Goal: Answer question/provide support: Share knowledge or assist other users

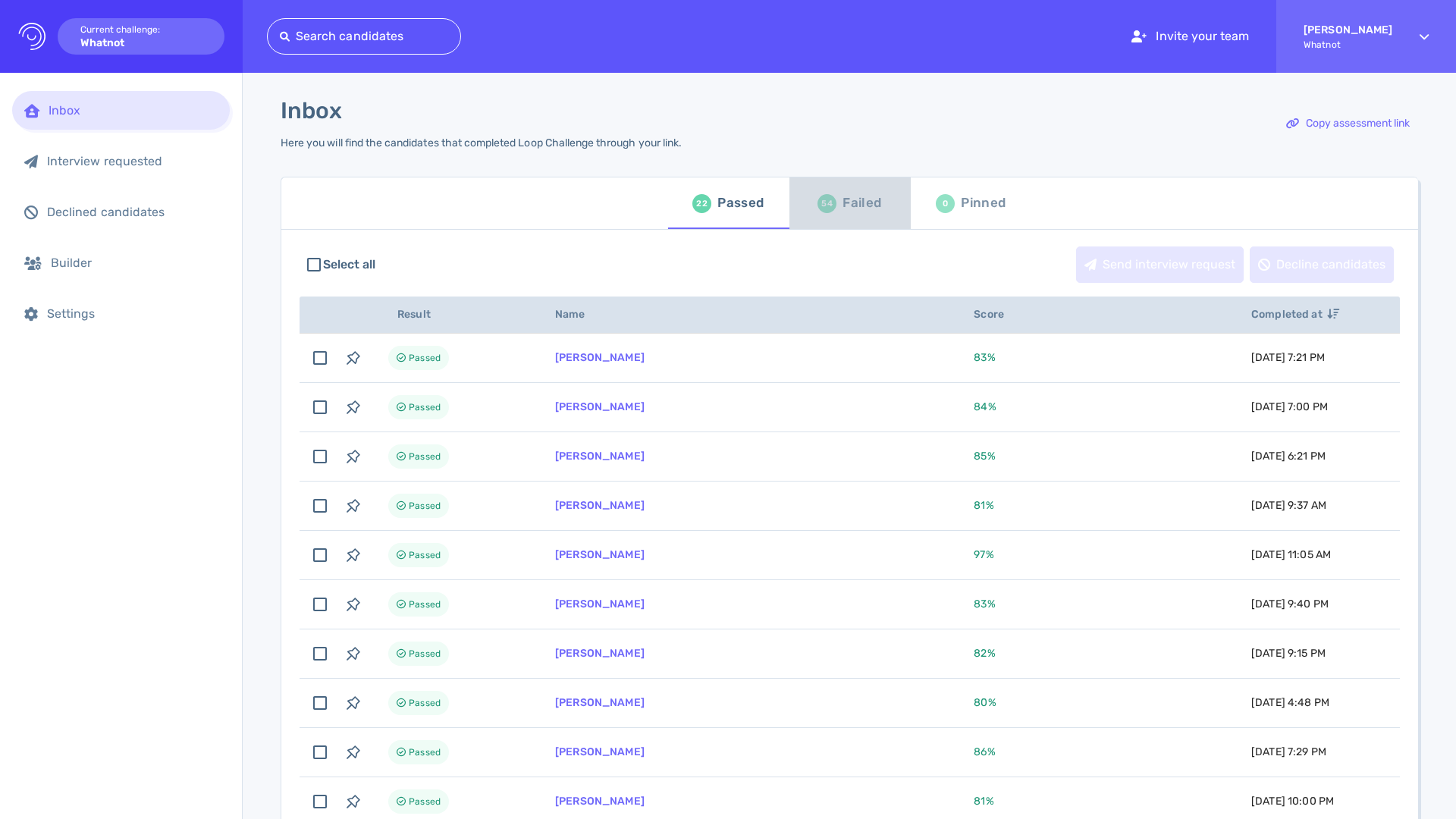
click at [846, 205] on div "Failed" at bounding box center [862, 203] width 39 height 22
click at [894, 204] on span "54 Failed" at bounding box center [850, 203] width 103 height 42
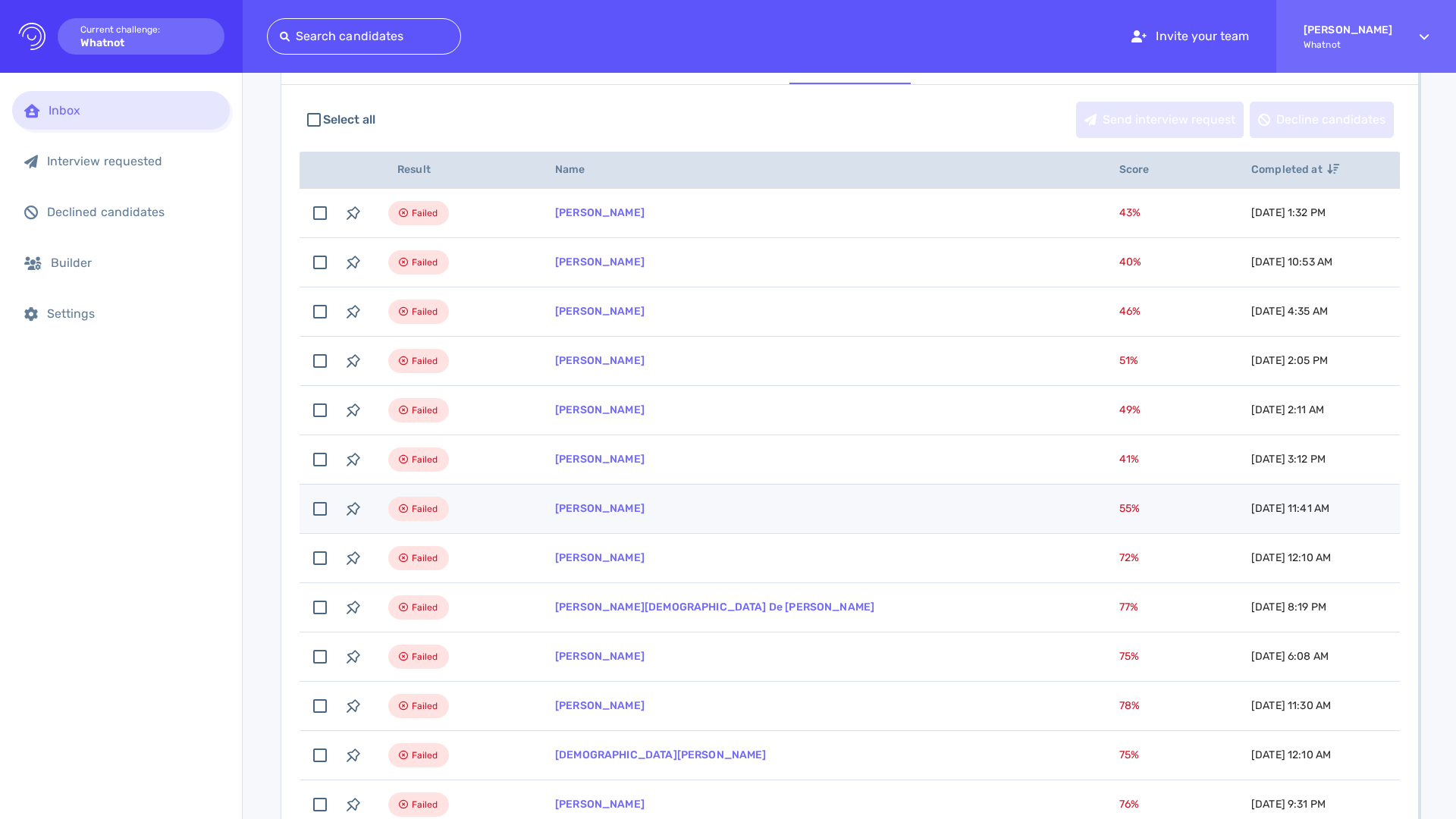
scroll to position [157, 0]
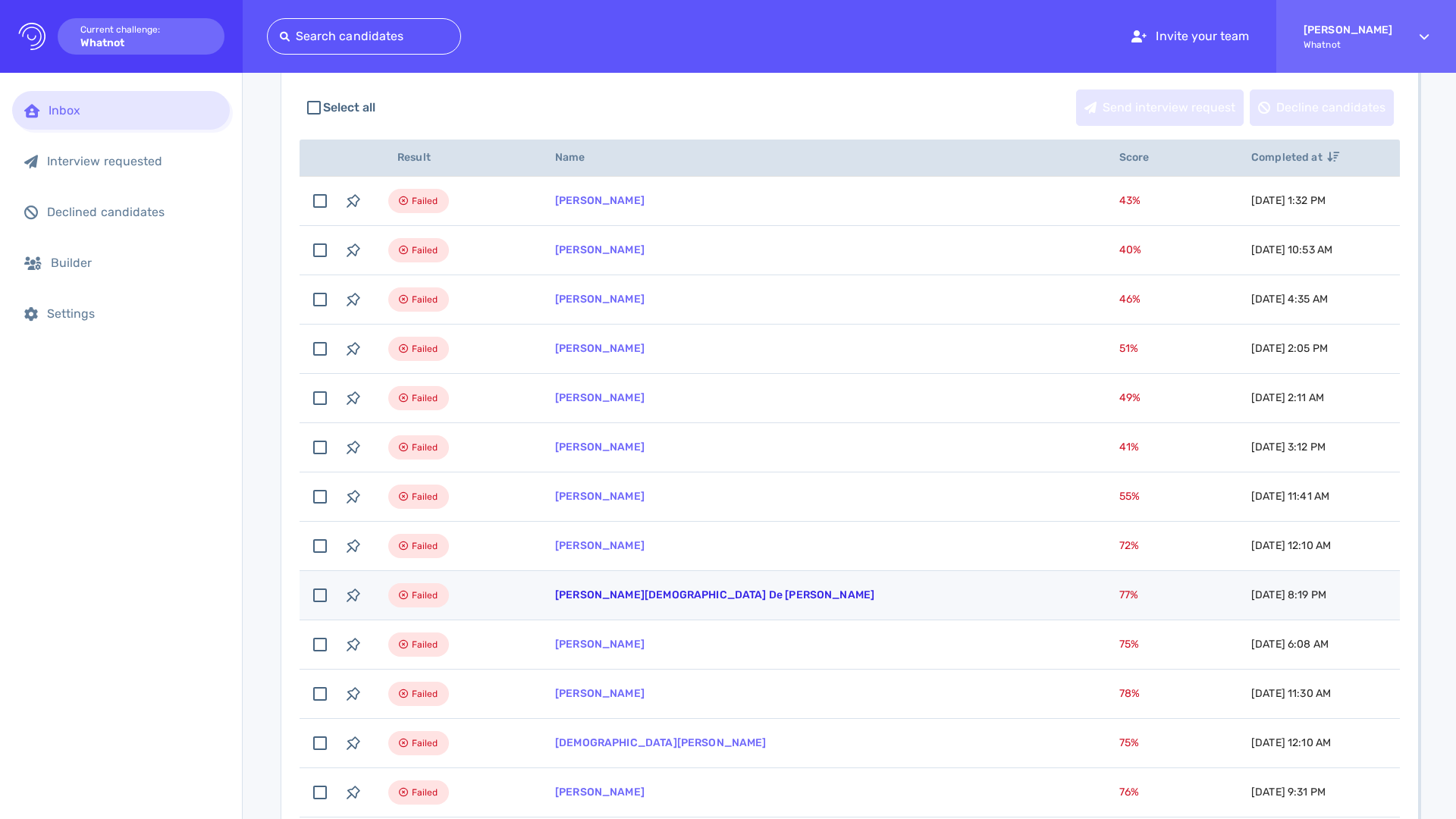
click at [639, 595] on link "[PERSON_NAME][DEMOGRAPHIC_DATA] De [PERSON_NAME]" at bounding box center [715, 595] width 319 height 13
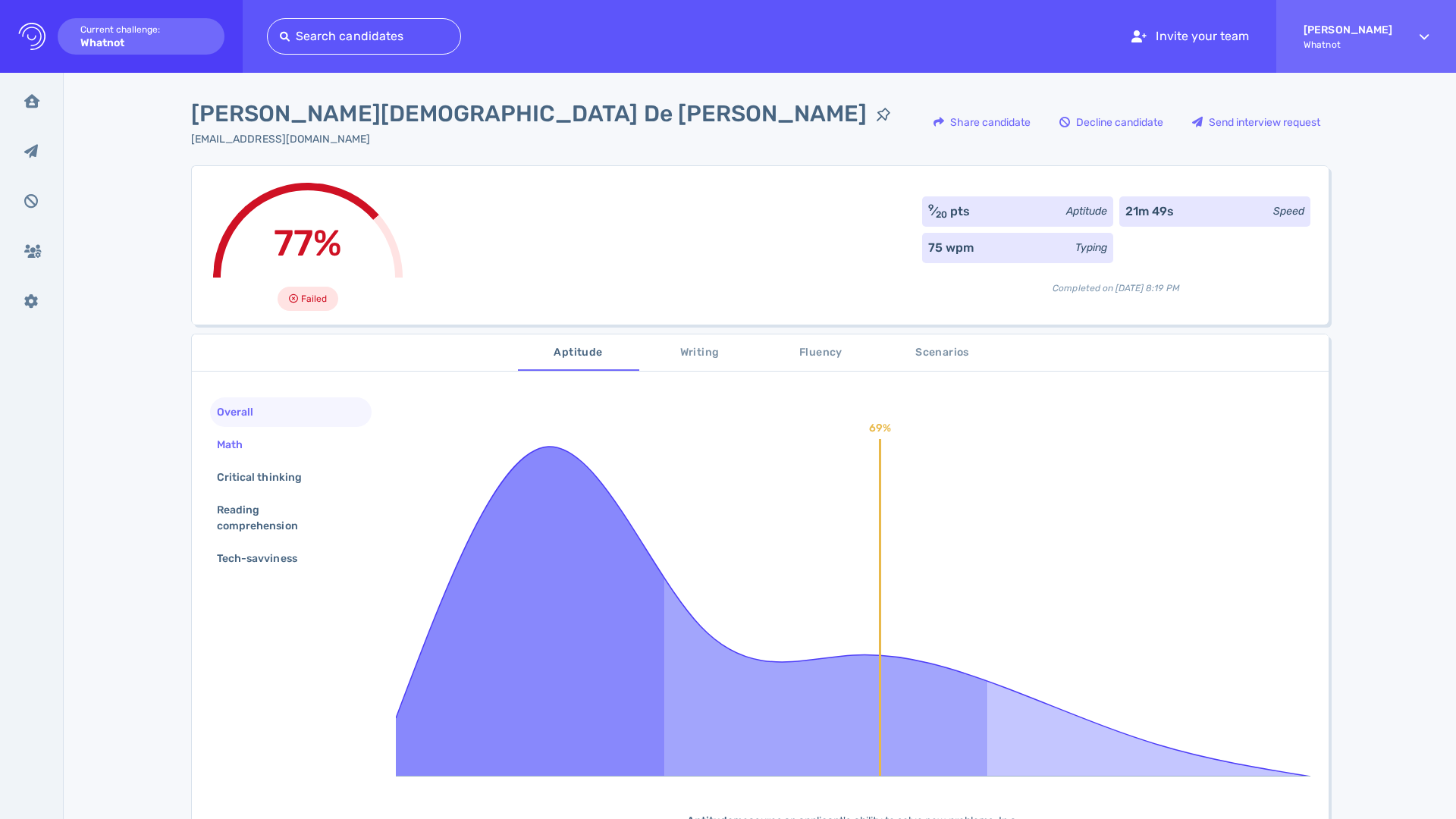
click at [242, 445] on div "Math" at bounding box center [237, 444] width 47 height 22
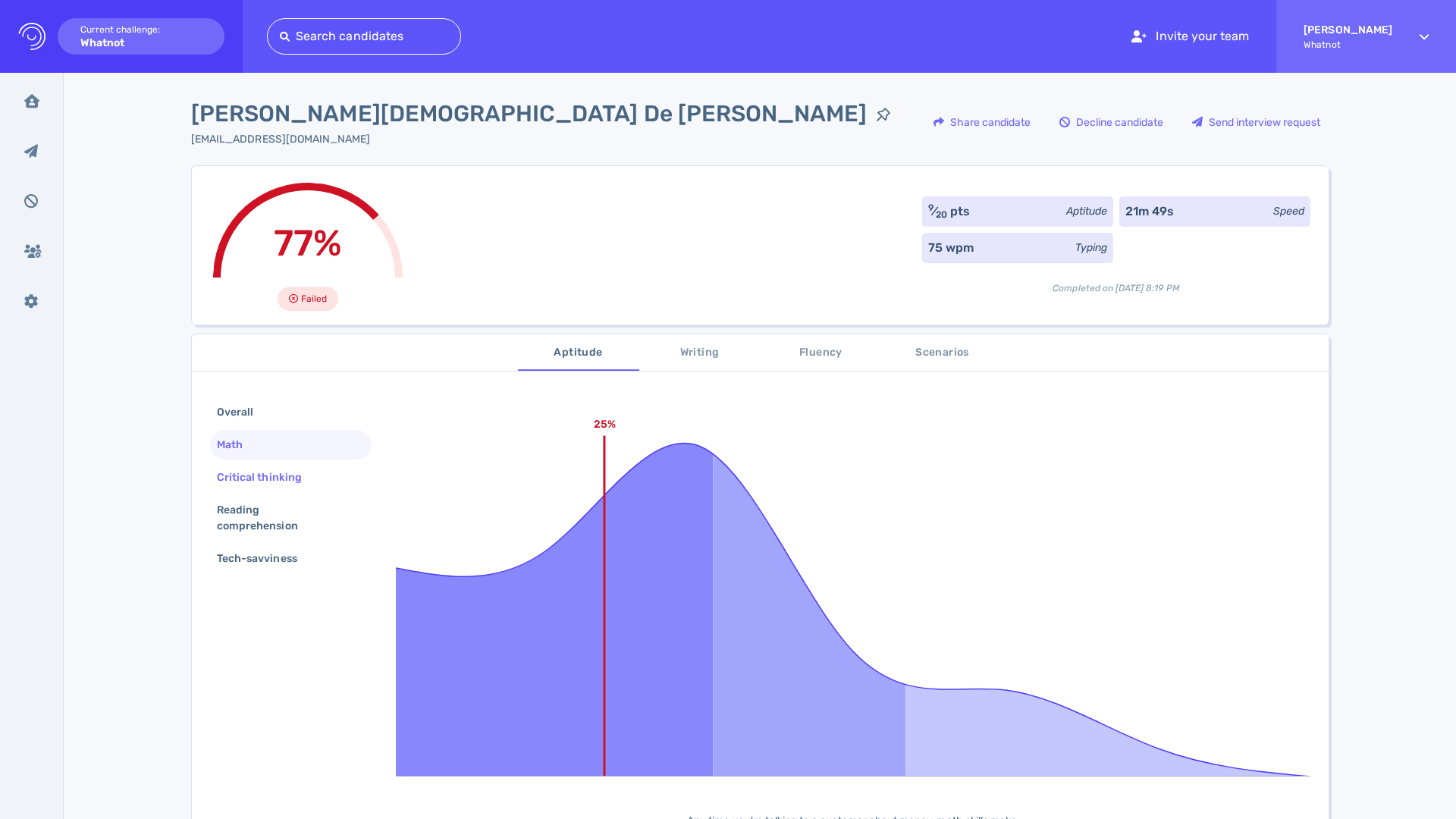
click at [248, 476] on div "Critical thinking" at bounding box center [267, 477] width 106 height 22
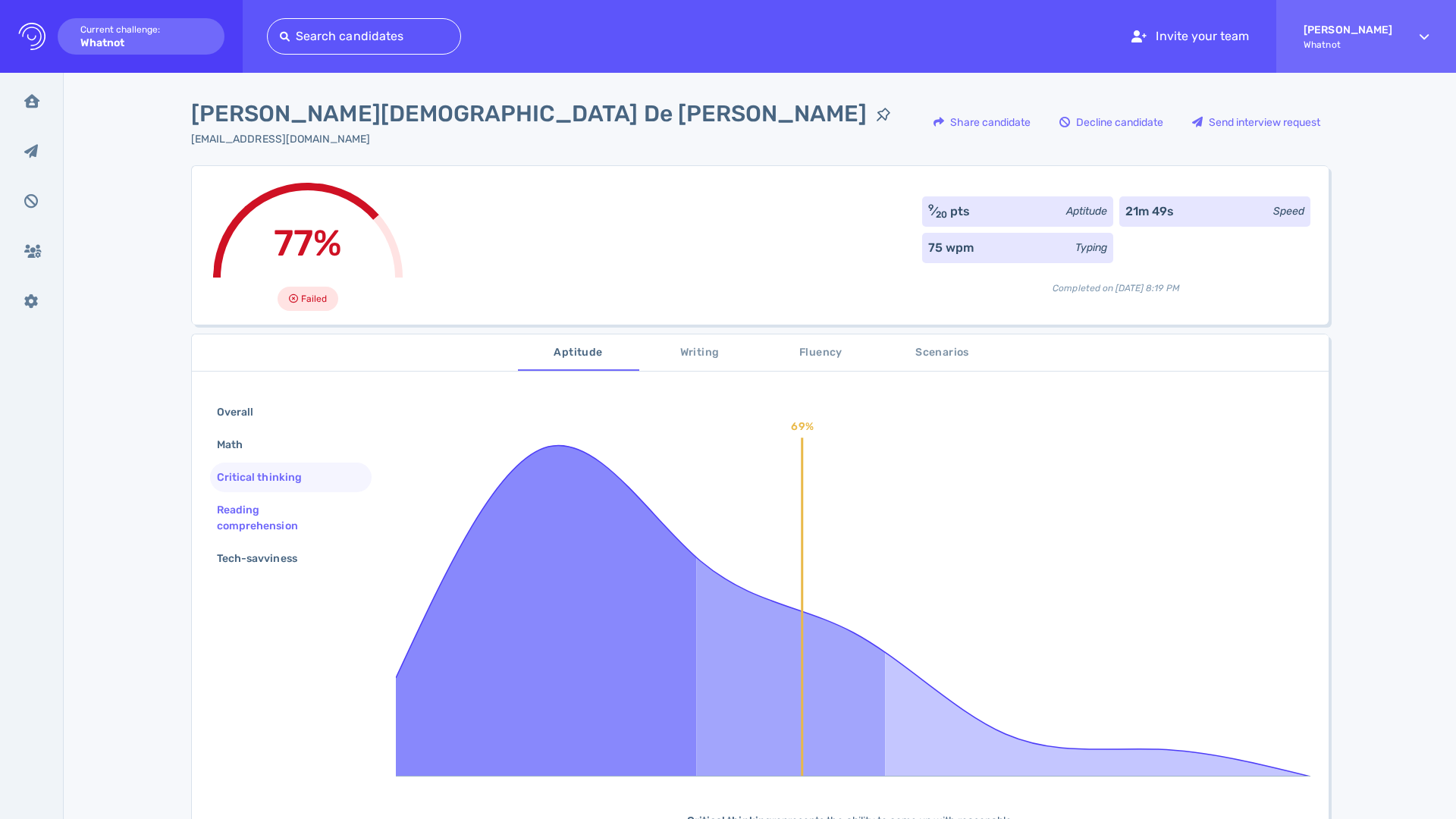
click at [241, 520] on div "Reading comprehension" at bounding box center [284, 518] width 142 height 38
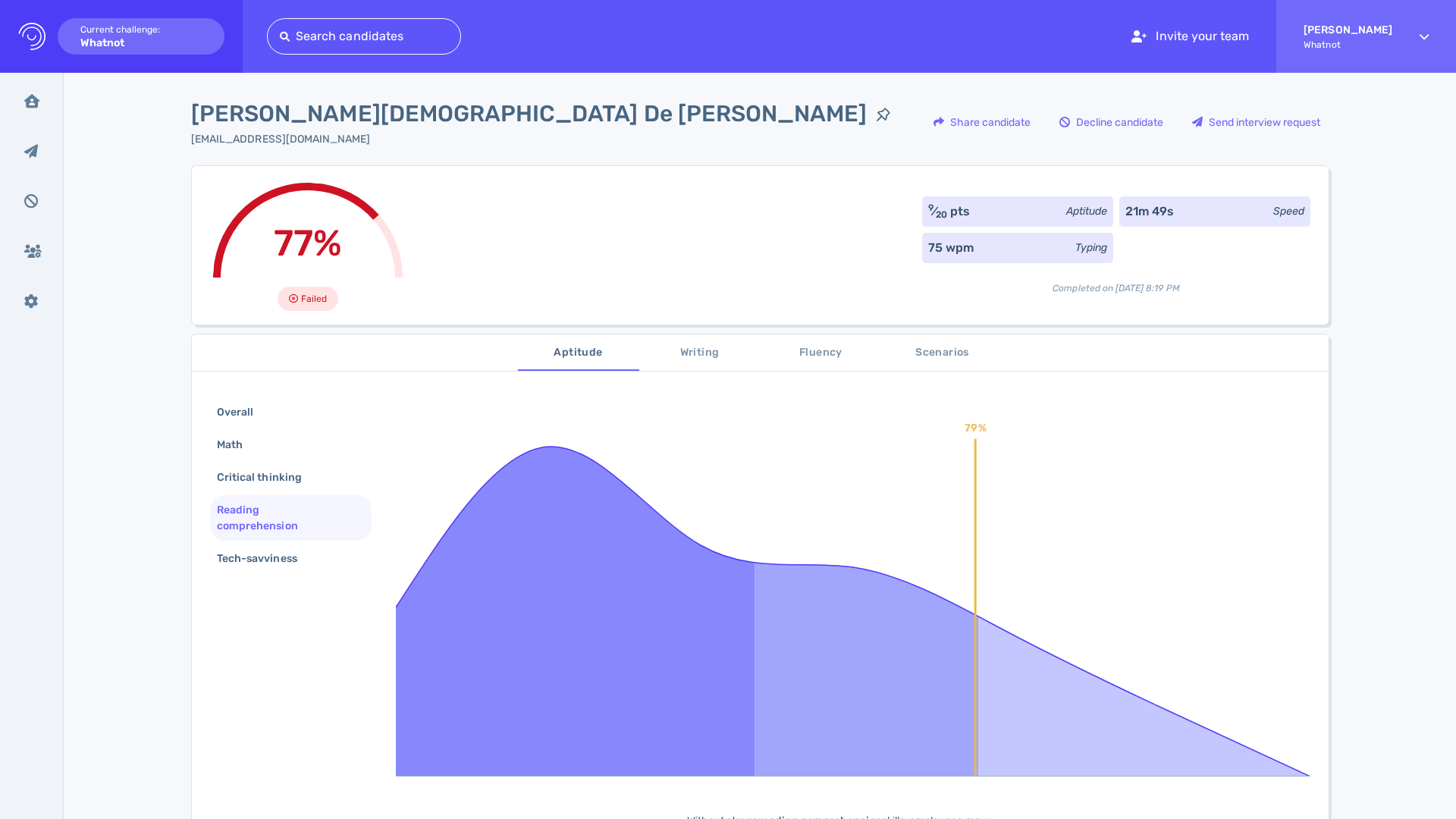
click at [258, 576] on div "Overall Math Critical thinking Reading comprehension Tech-savviness 79% Without…" at bounding box center [760, 660] width 1137 height 564
click at [267, 558] on div "Tech-savviness" at bounding box center [264, 558] width 101 height 22
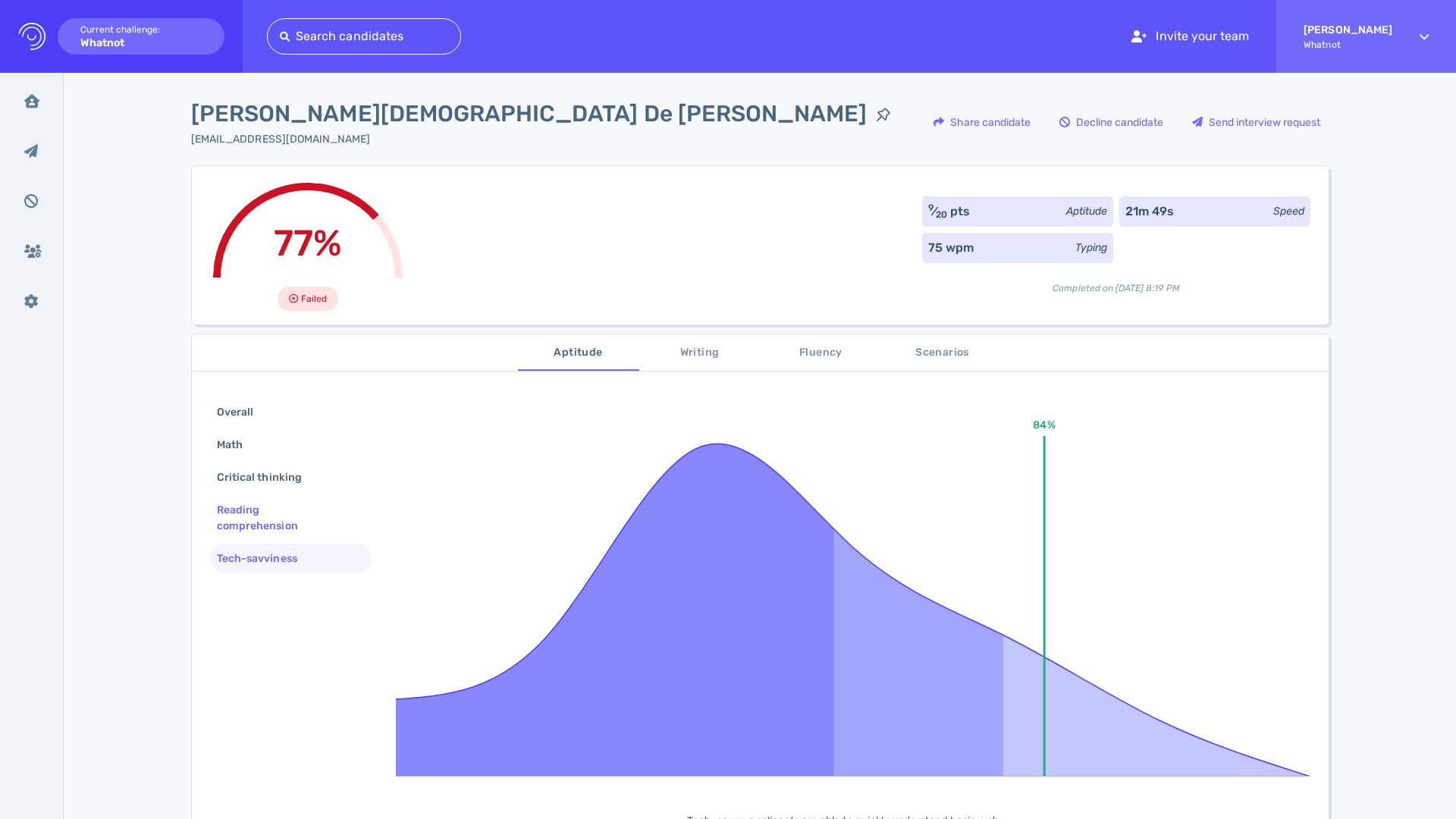
click at [277, 508] on div "Reading comprehension" at bounding box center [284, 518] width 142 height 38
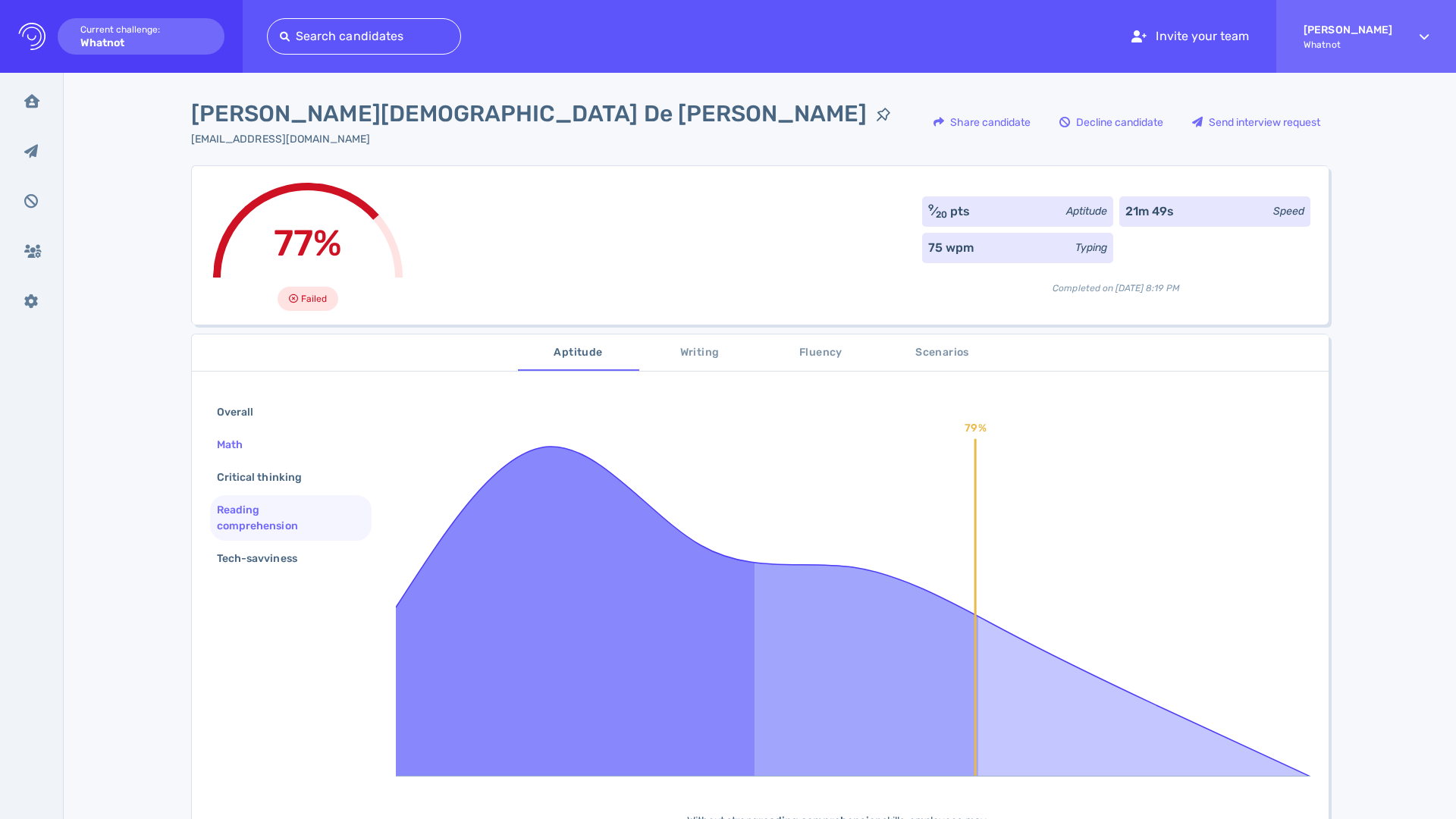
click at [266, 447] on div "Math" at bounding box center [291, 444] width 161 height 30
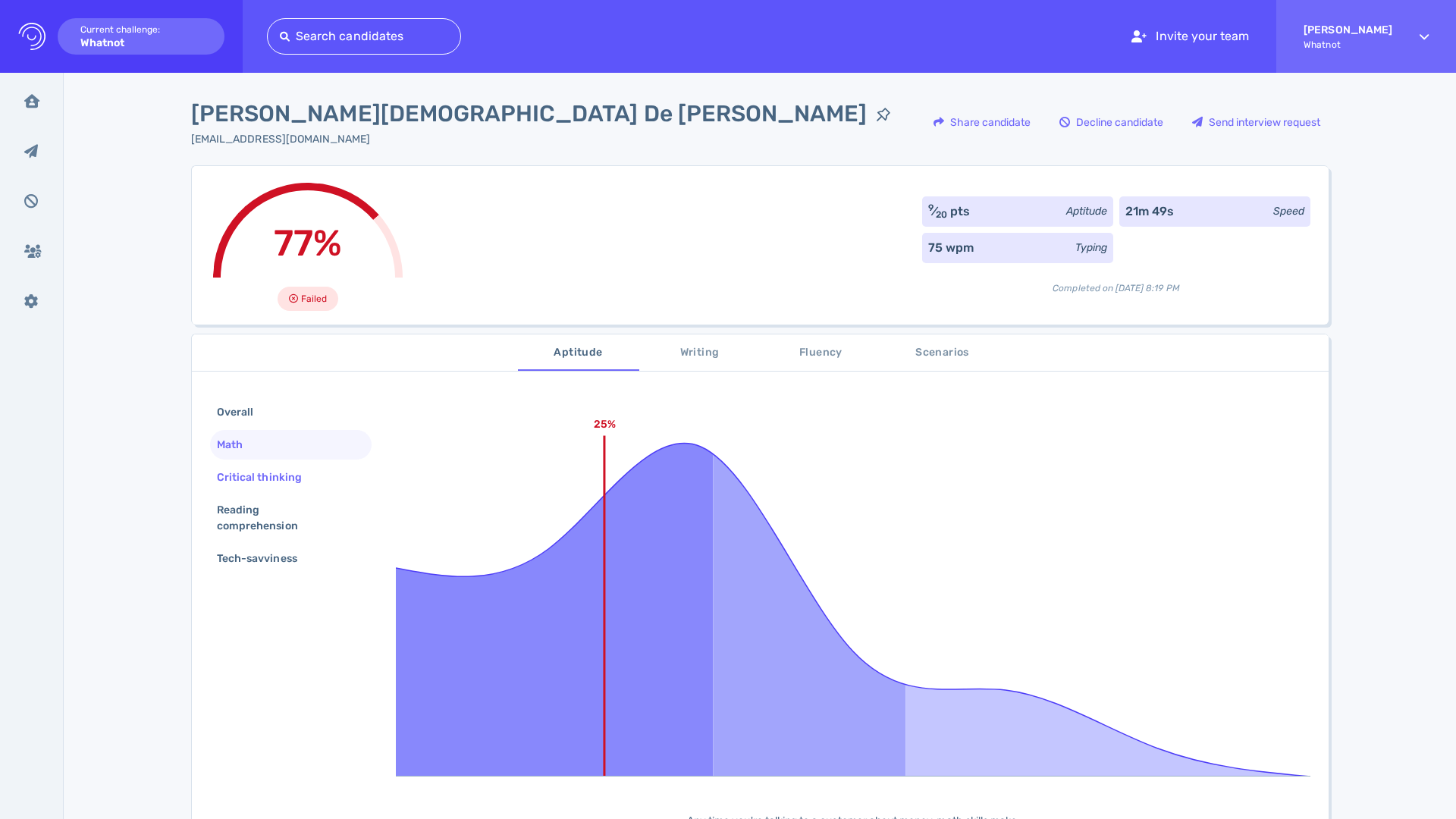
click at [268, 482] on div "Critical thinking" at bounding box center [267, 477] width 106 height 22
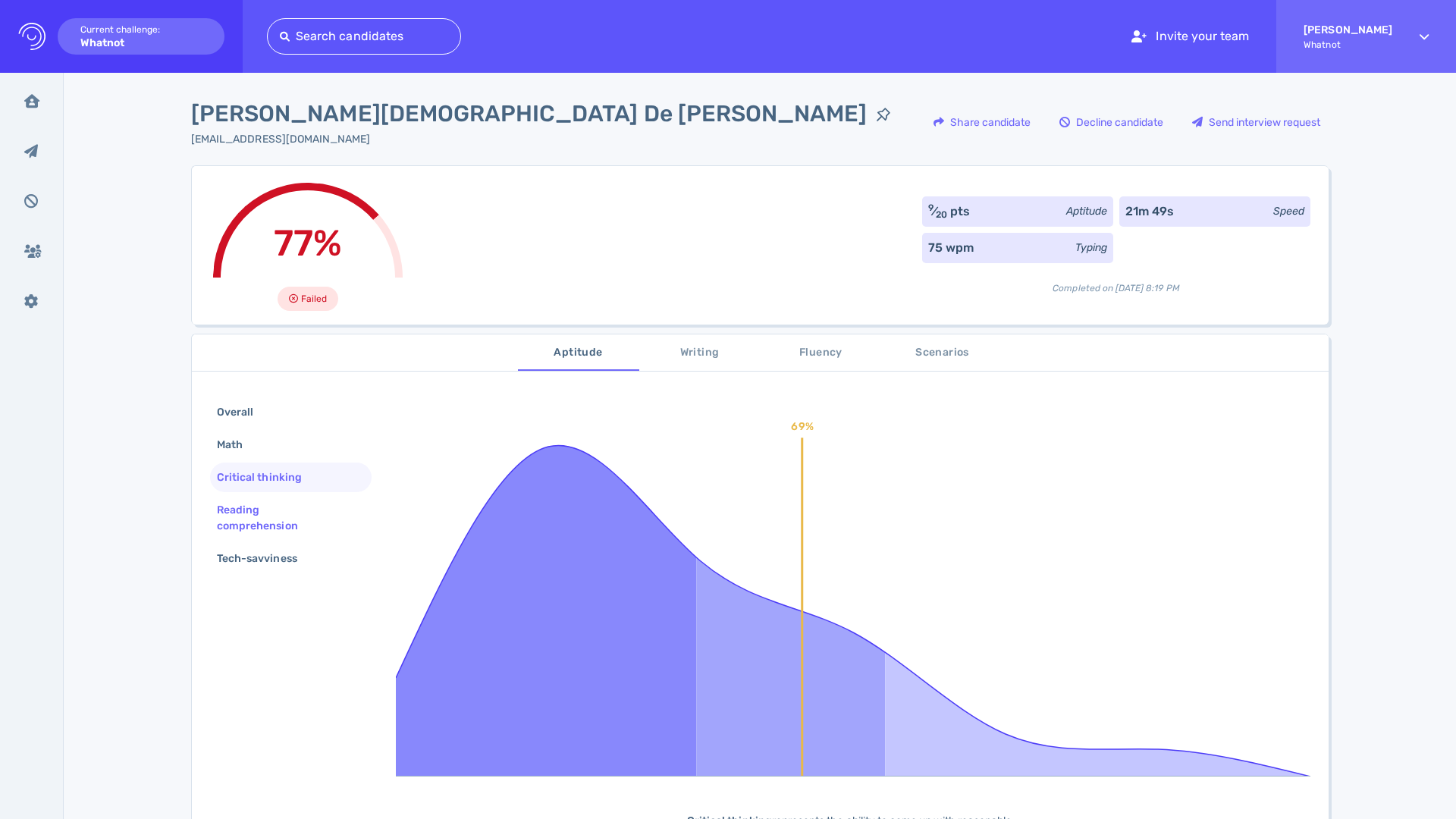
click at [272, 512] on div "Reading comprehension" at bounding box center [284, 518] width 142 height 38
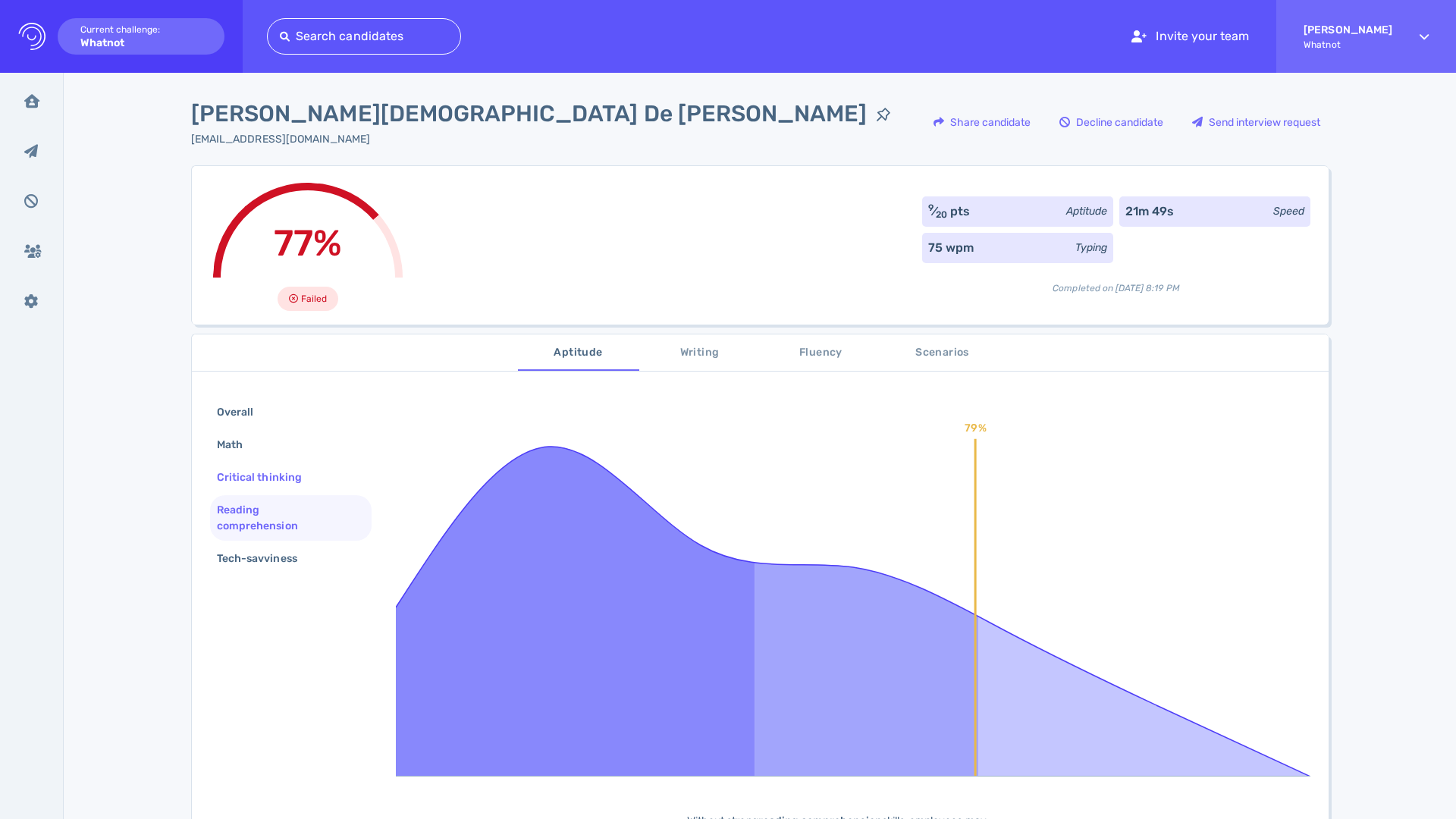
click at [281, 481] on div "Critical thinking" at bounding box center [267, 477] width 106 height 22
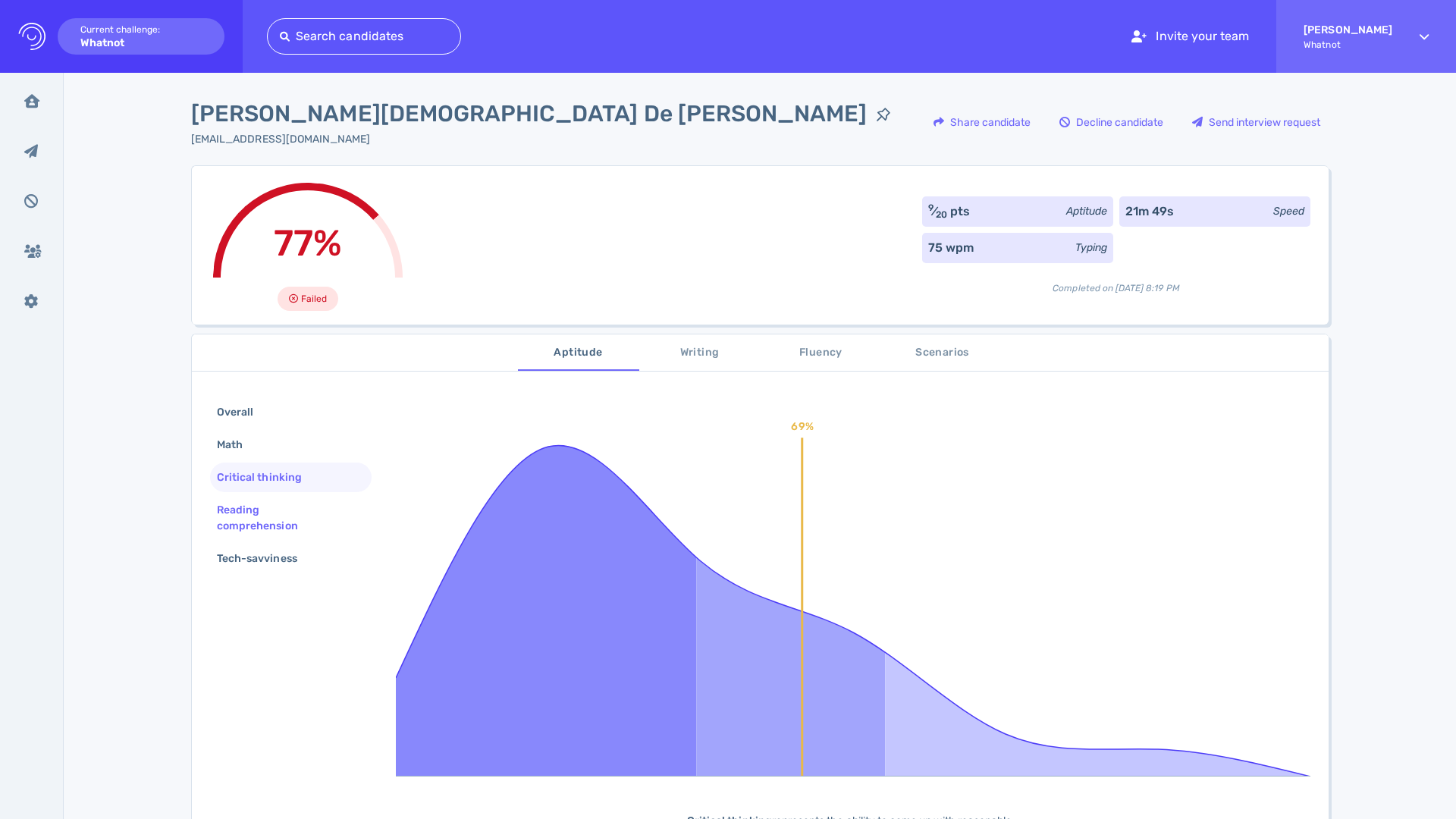
click at [278, 525] on div "Reading comprehension" at bounding box center [284, 518] width 142 height 38
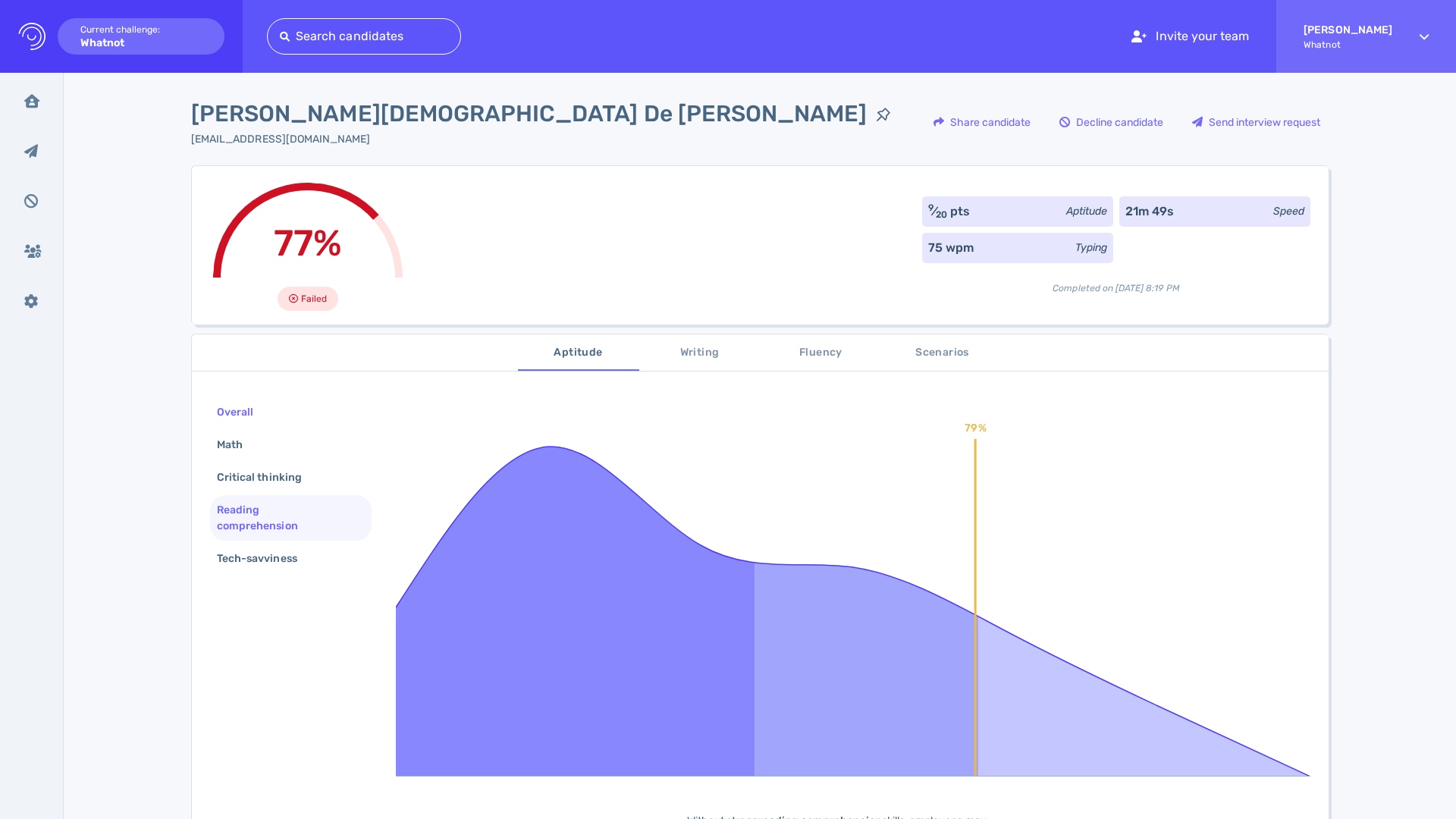
click at [273, 422] on div "Overall" at bounding box center [291, 412] width 161 height 30
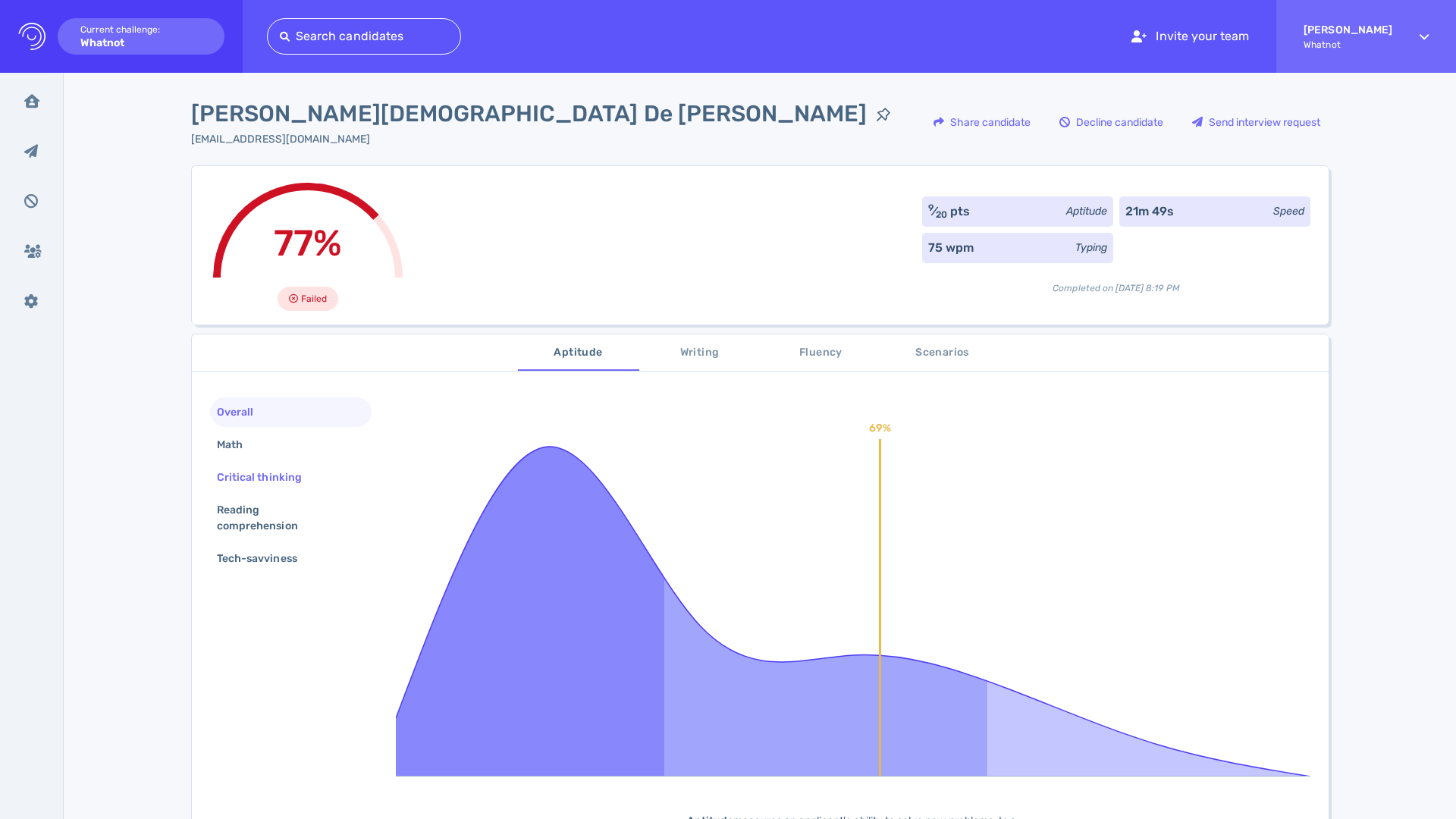
click at [275, 478] on div "Critical thinking" at bounding box center [267, 477] width 106 height 22
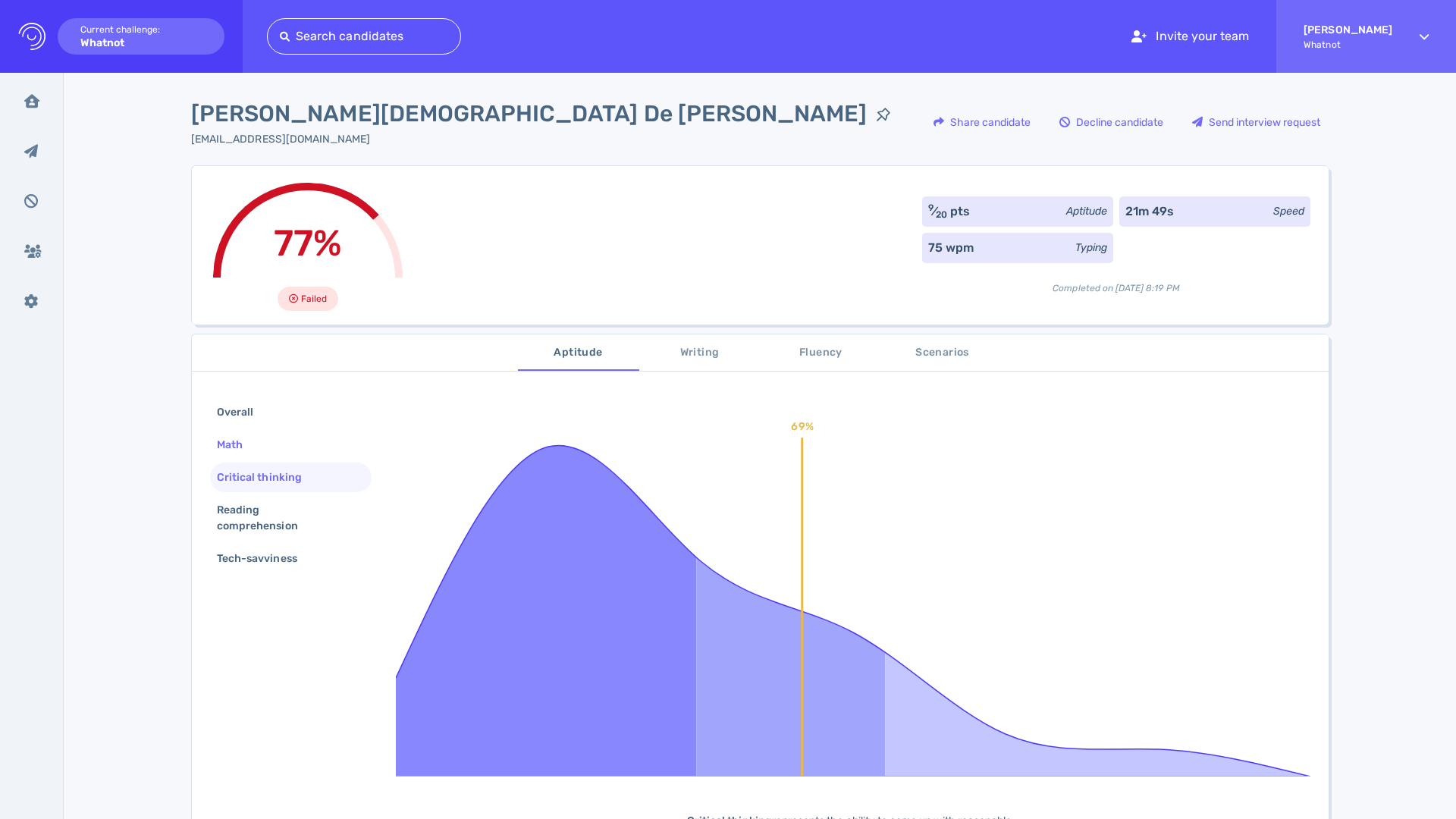
click at [244, 445] on div "Math" at bounding box center [237, 444] width 47 height 22
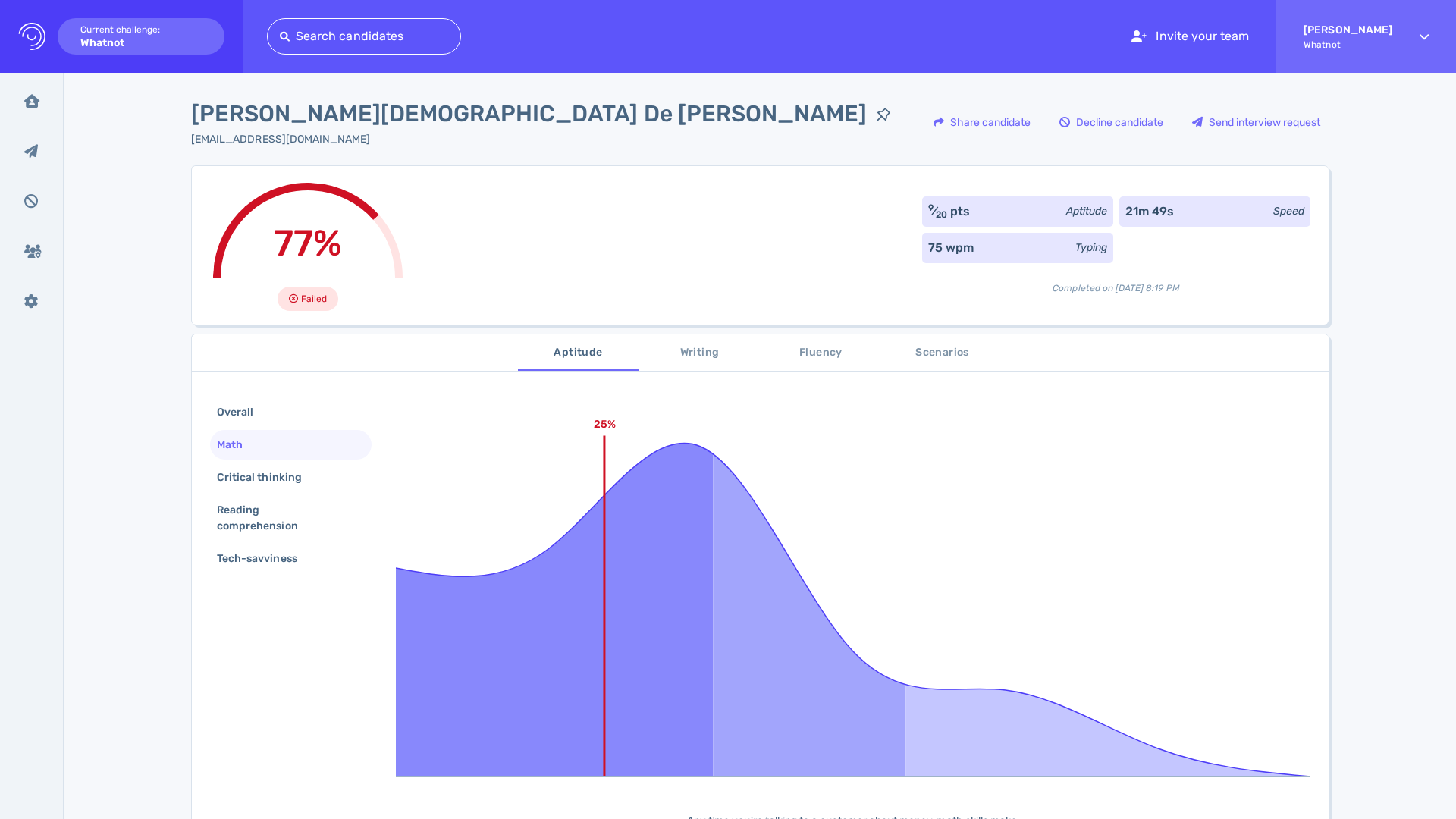
click at [945, 360] on span "Scenarios" at bounding box center [942, 352] width 103 height 19
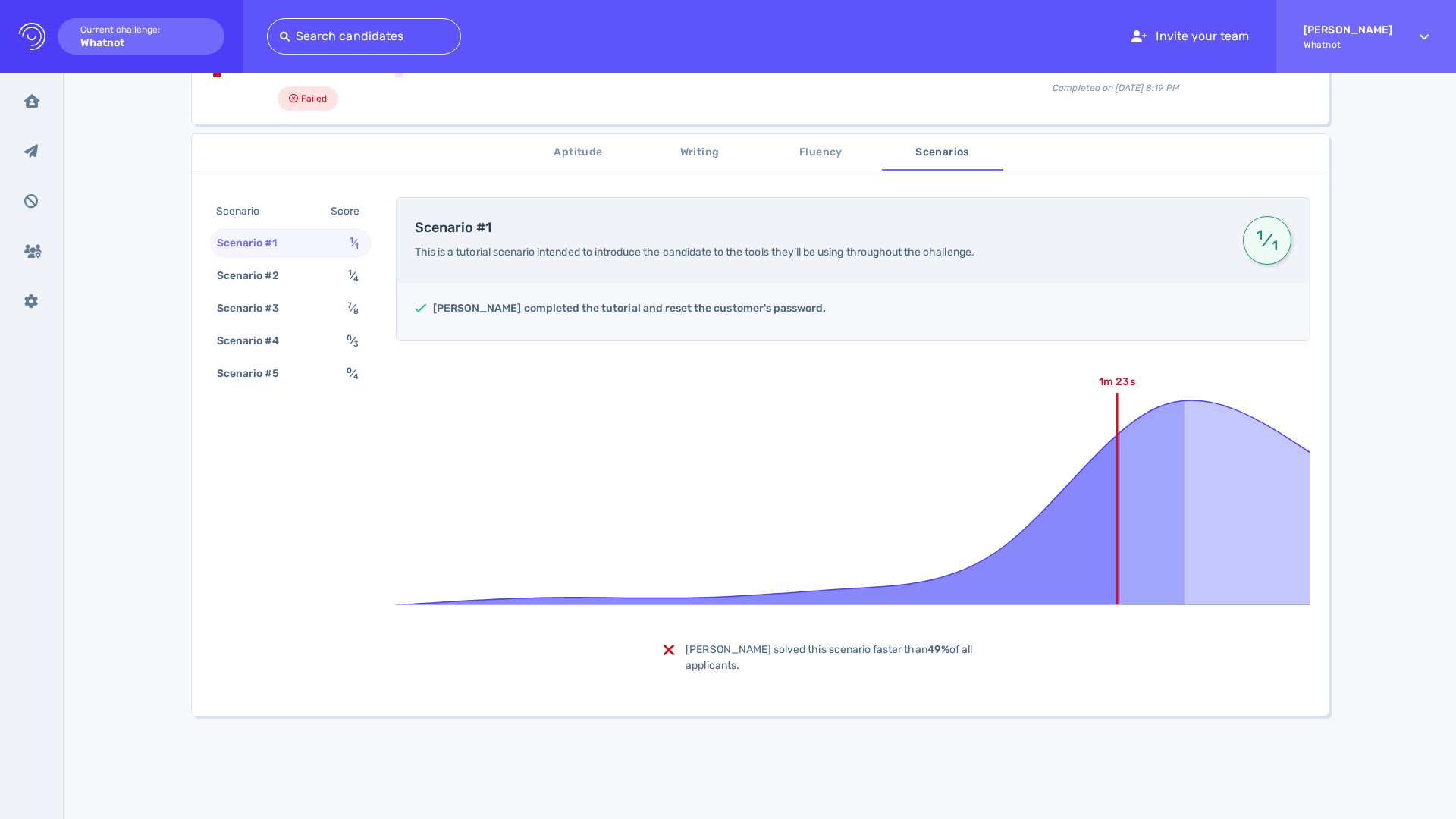
scroll to position [150, 0]
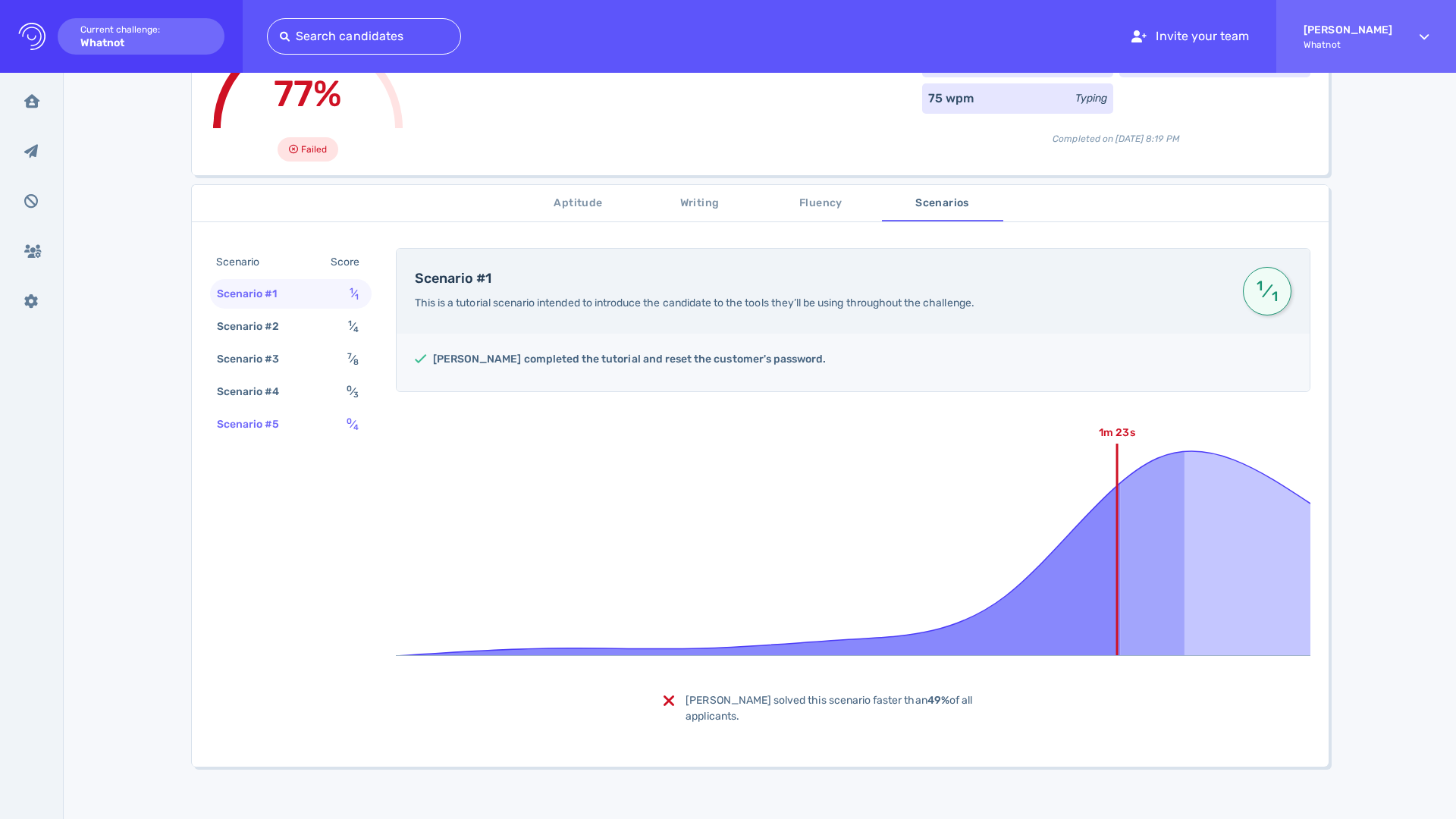
click at [345, 430] on div "0 ⁄ 4" at bounding box center [355, 424] width 24 height 22
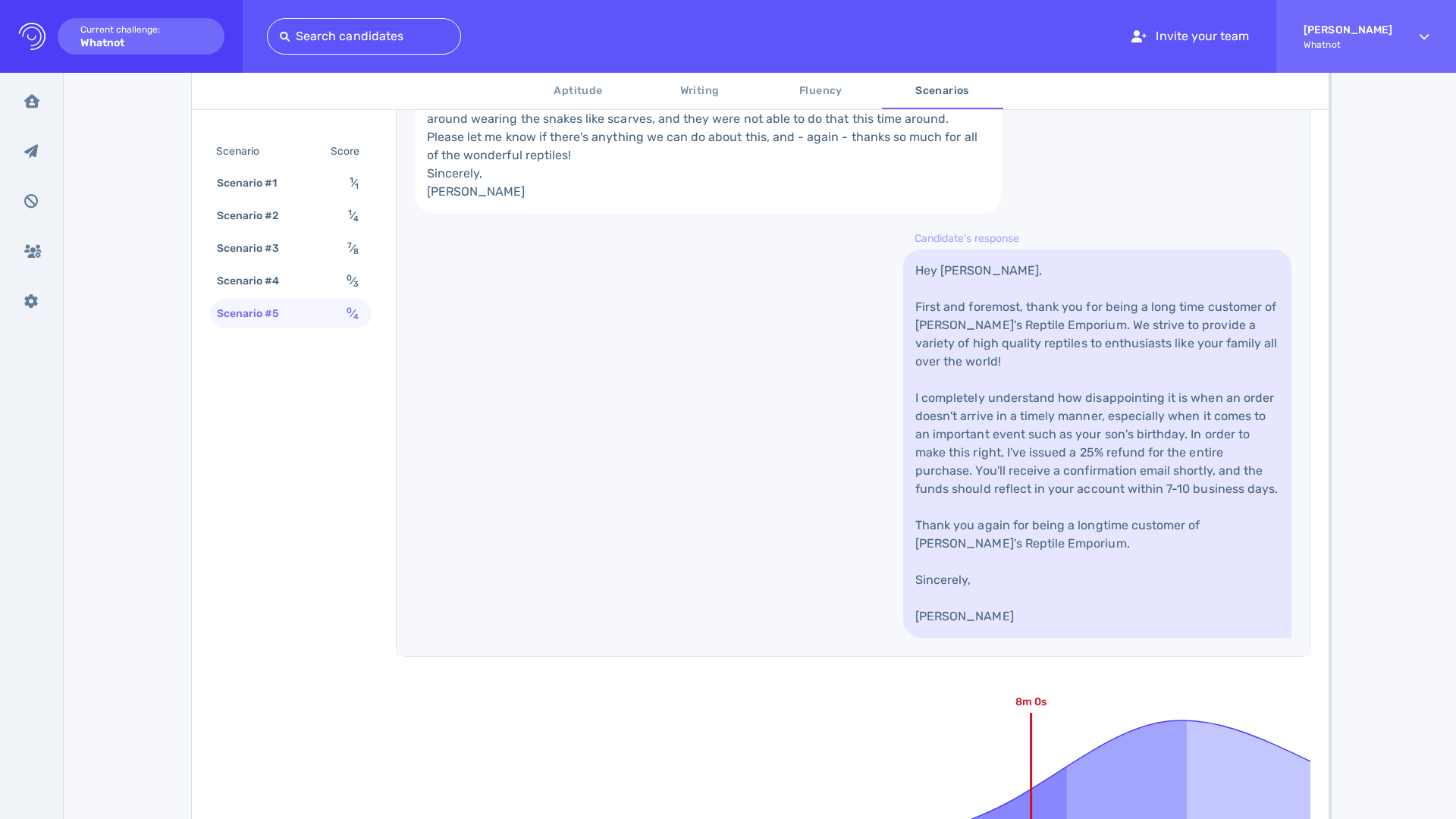
scroll to position [799, 0]
click at [293, 290] on div "Scenario #4" at bounding box center [255, 281] width 84 height 22
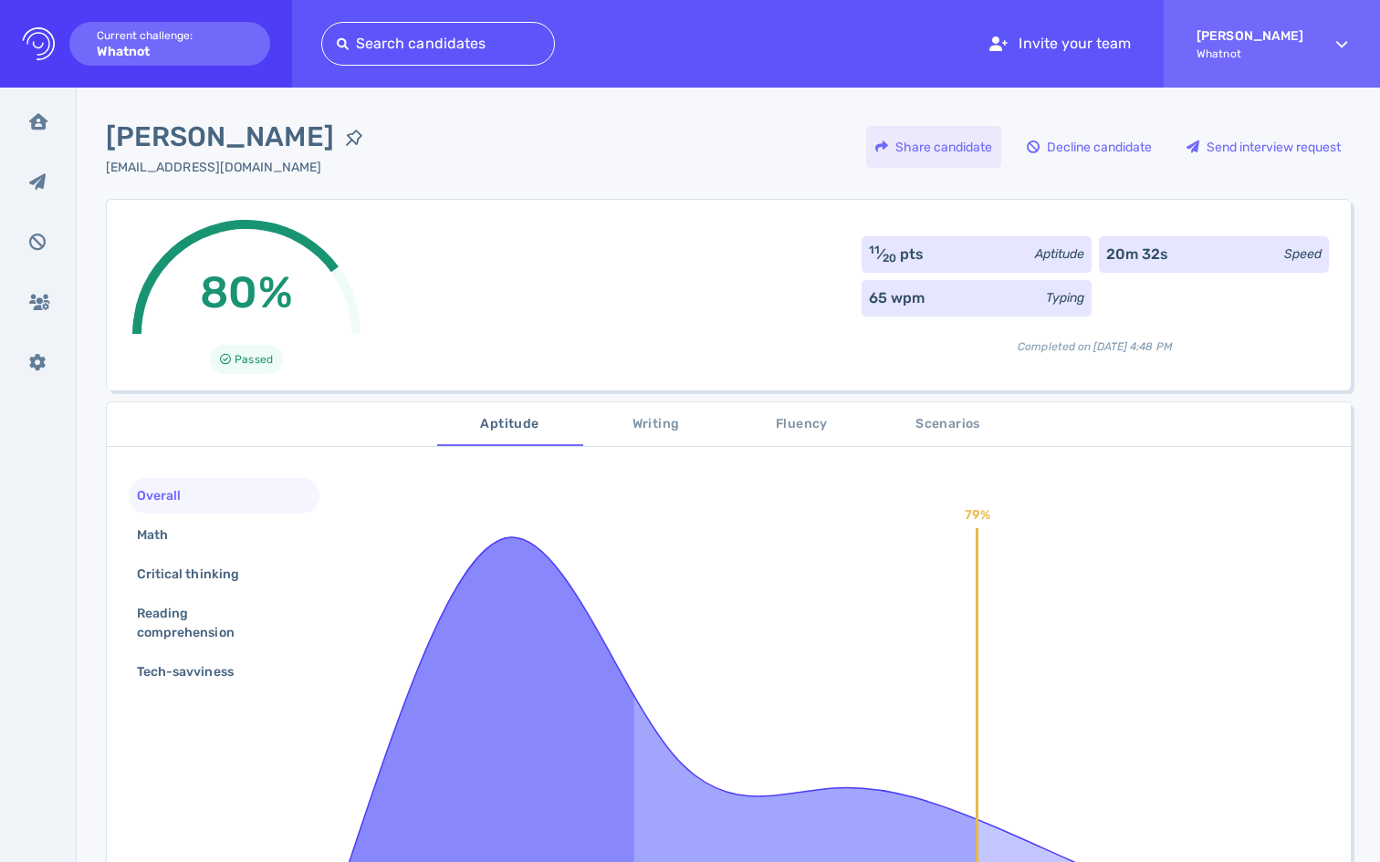
click at [936, 142] on div "Share candidate" at bounding box center [933, 147] width 135 height 42
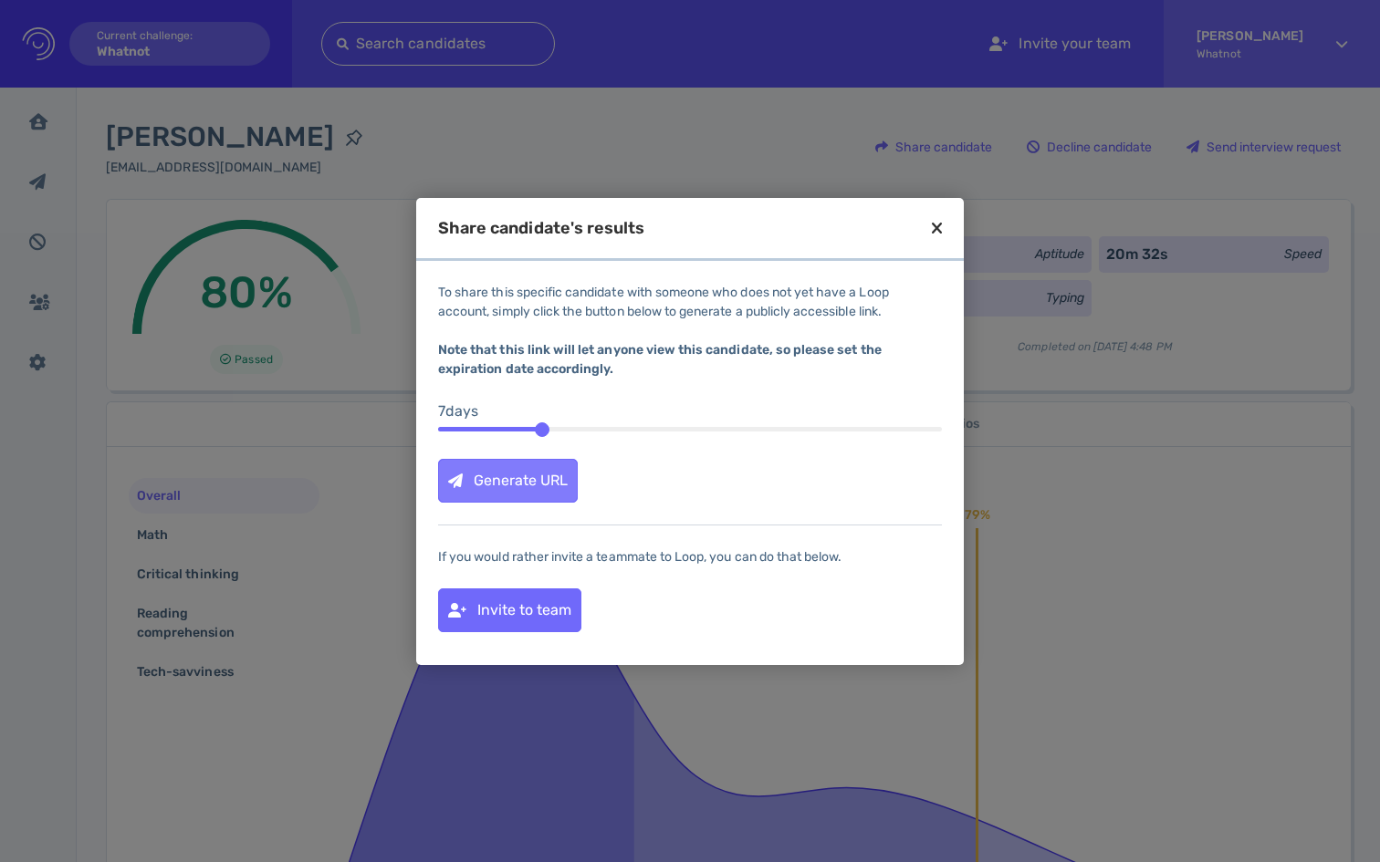
click at [493, 476] on div "Generate URL" at bounding box center [508, 481] width 138 height 42
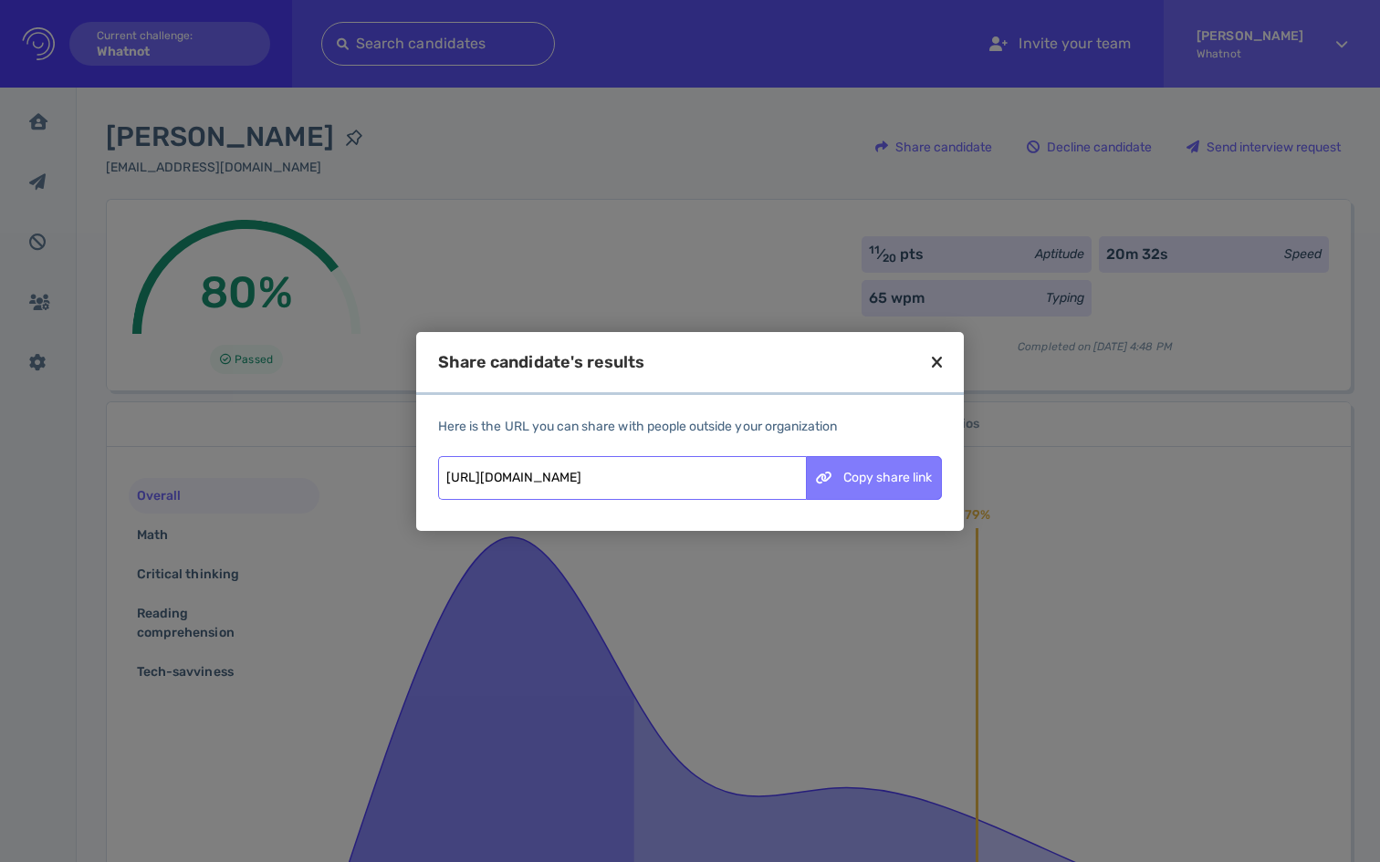
click at [882, 486] on div "Copy share link" at bounding box center [874, 478] width 134 height 42
